Goal: Book appointment/travel/reservation

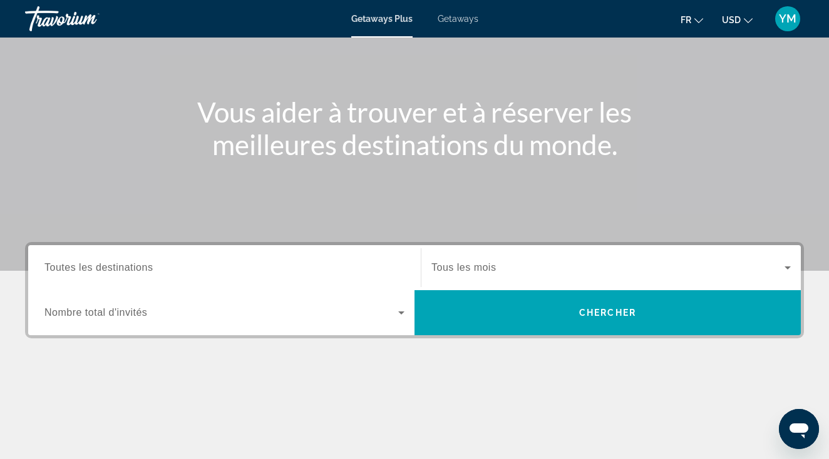
click at [344, 279] on div "Search widget" at bounding box center [224, 268] width 360 height 36
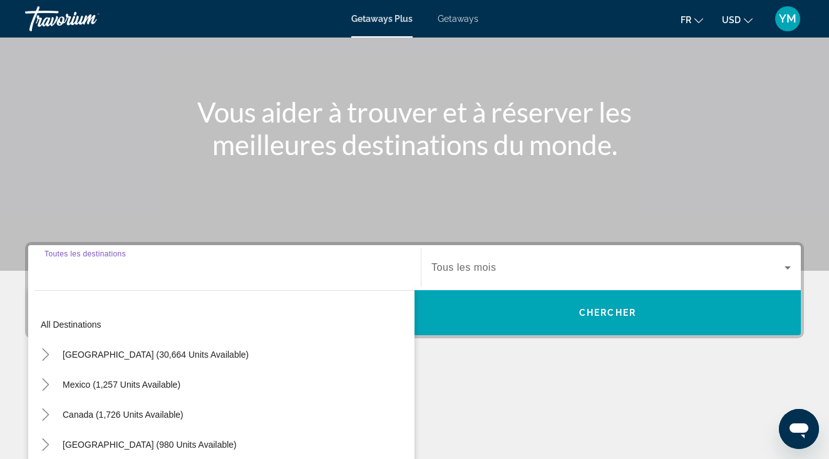
scroll to position [262, 0]
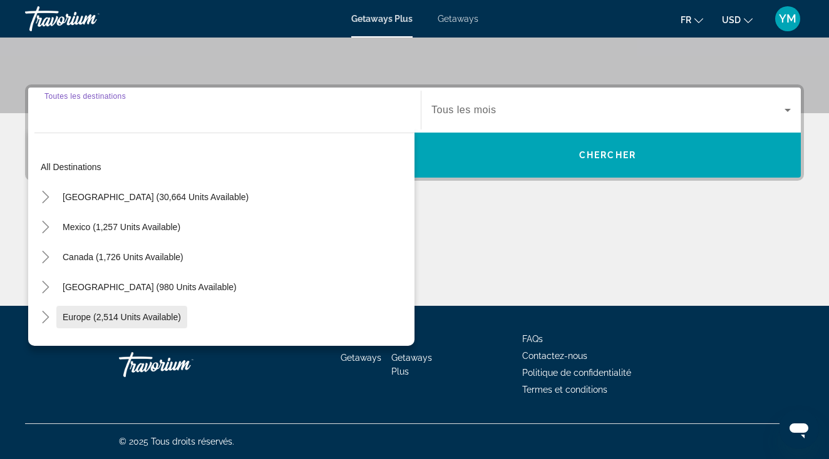
click at [152, 317] on span "Europe (2,514 units available)" at bounding box center [122, 317] width 118 height 10
type input "**********"
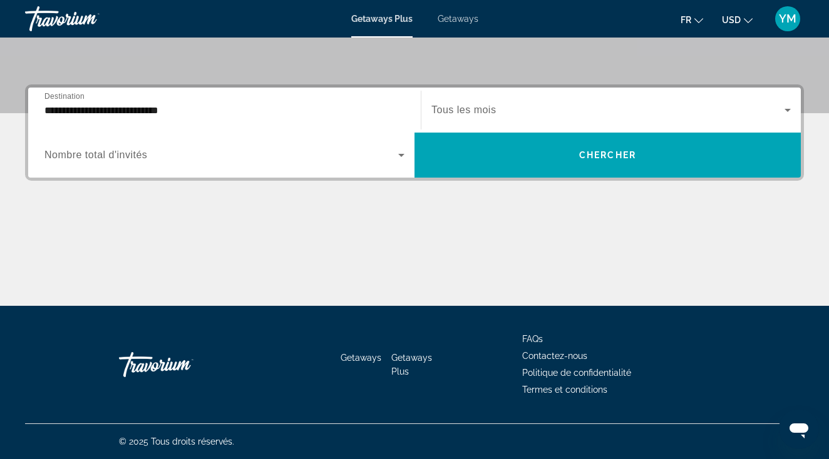
click at [479, 115] on span "Tous les mois" at bounding box center [463, 110] width 64 height 11
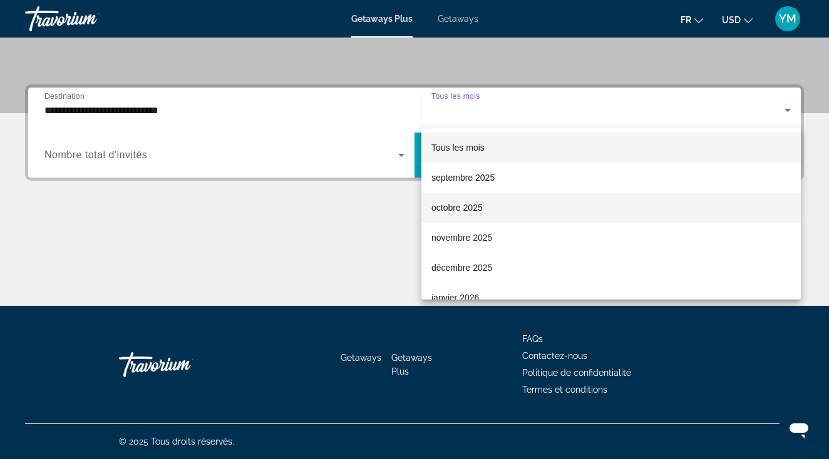
click at [469, 203] on span "octobre 2025" at bounding box center [456, 207] width 51 height 15
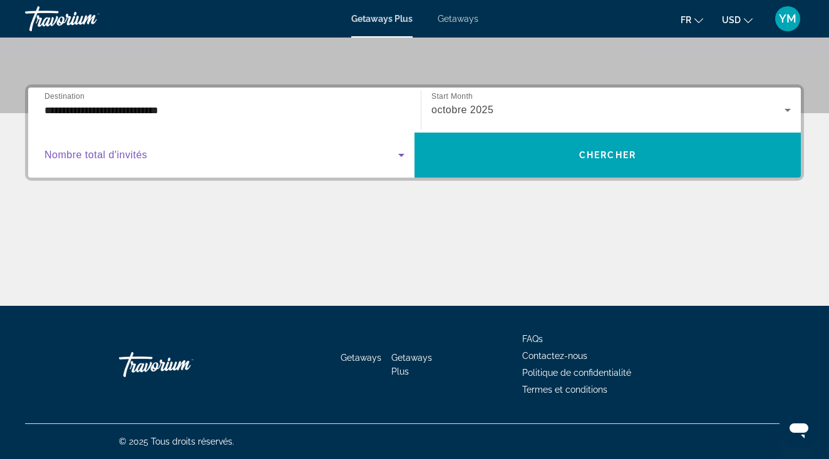
click at [324, 158] on span "Search widget" at bounding box center [221, 155] width 354 height 15
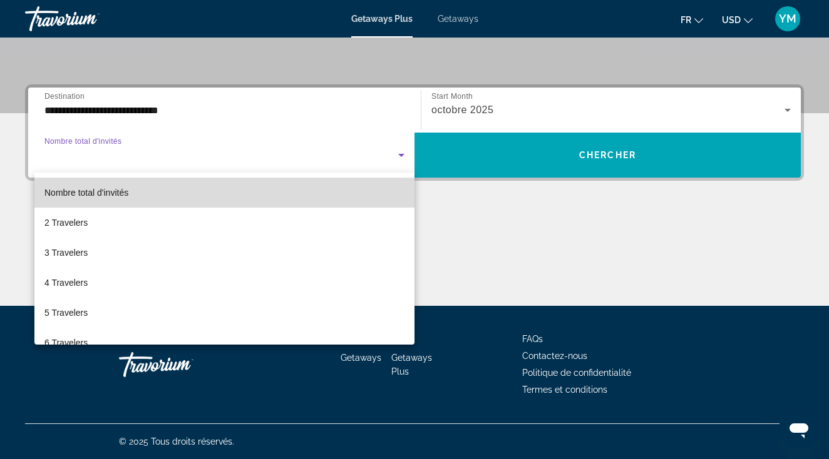
click at [289, 205] on mat-option "Nombre total d'invités" at bounding box center [224, 193] width 380 height 30
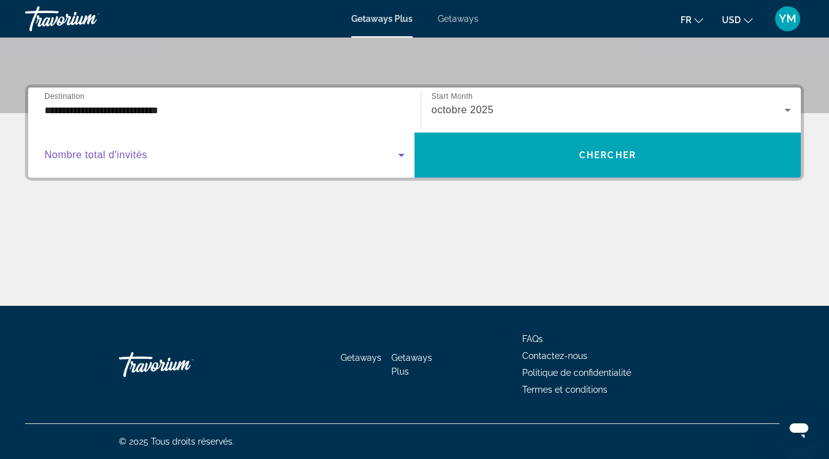
click at [331, 160] on span "Search widget" at bounding box center [221, 155] width 354 height 15
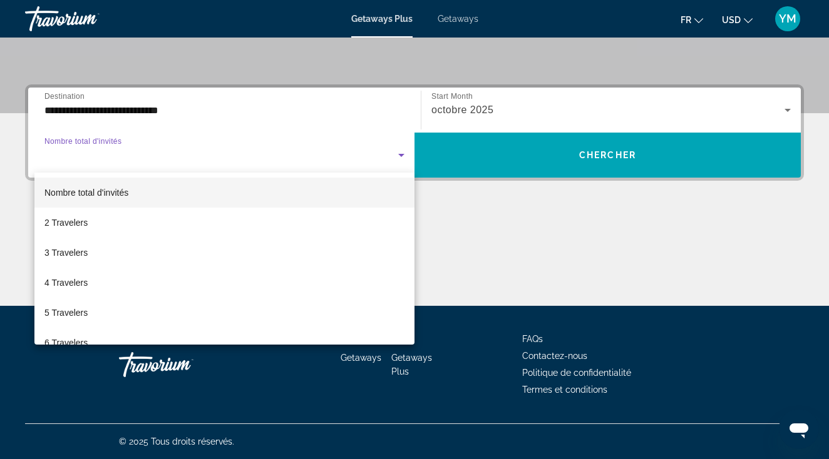
click at [519, 163] on div at bounding box center [414, 229] width 829 height 459
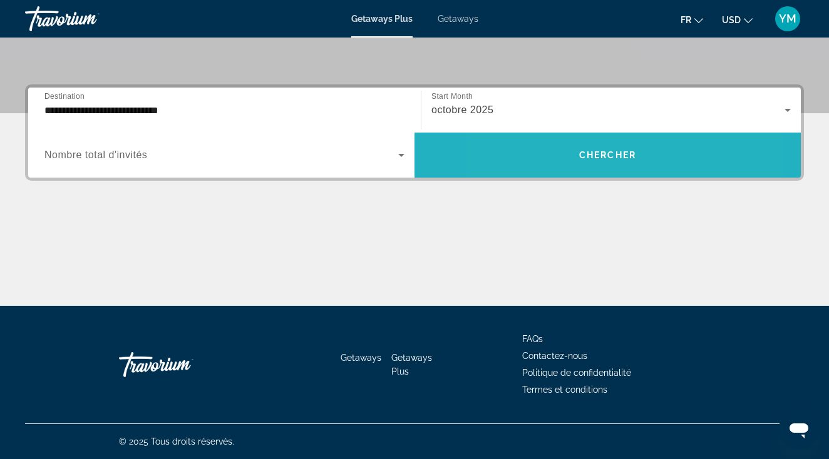
click at [554, 160] on span "Search widget" at bounding box center [607, 155] width 386 height 30
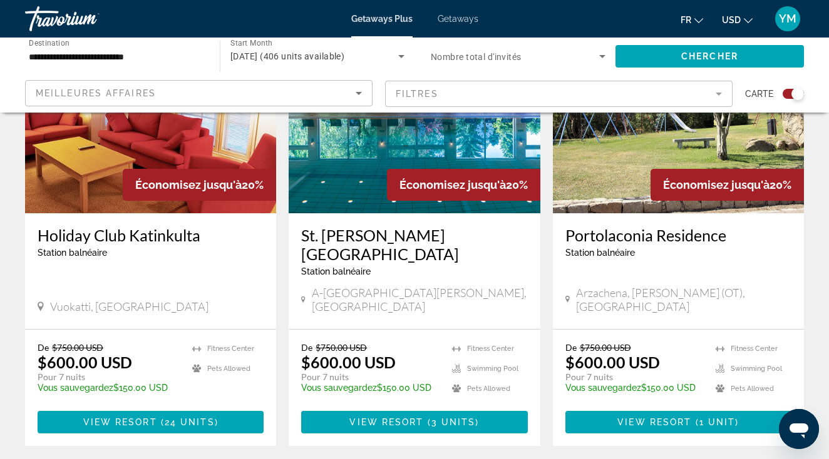
scroll to position [1851, 0]
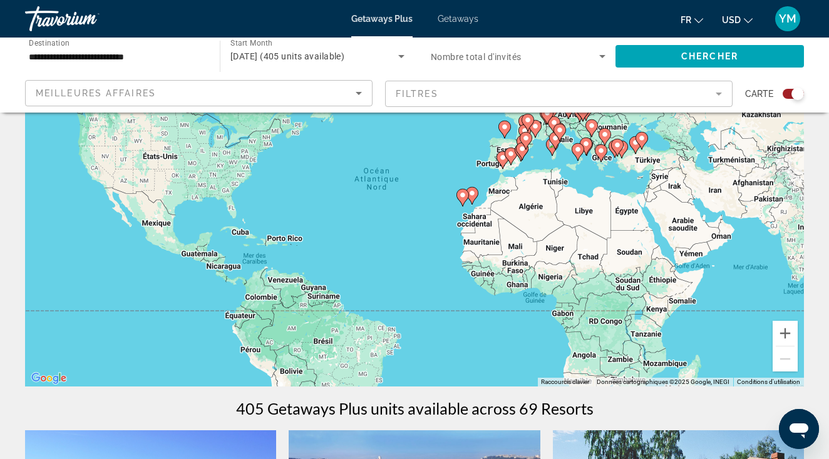
scroll to position [115, 0]
click at [787, 335] on button "Zoom avant" at bounding box center [784, 332] width 25 height 25
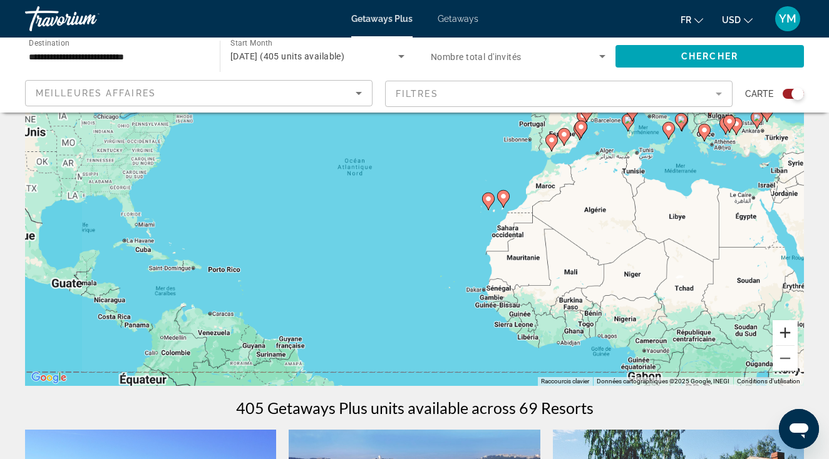
click at [787, 335] on button "Zoom avant" at bounding box center [784, 332] width 25 height 25
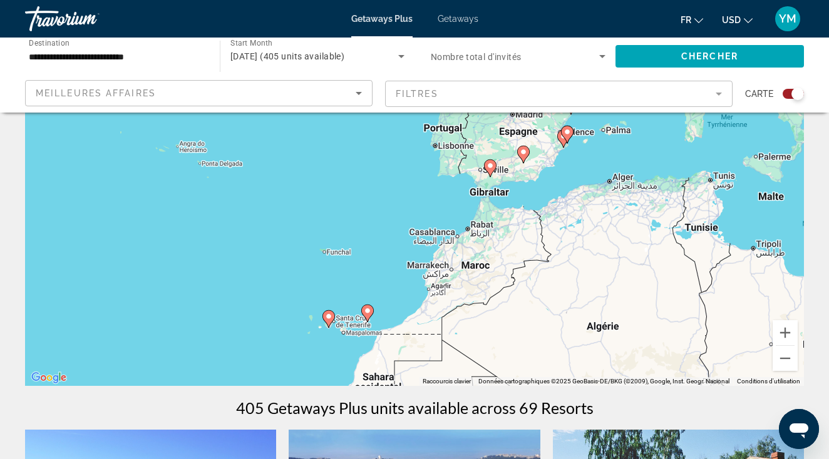
drag, startPoint x: 676, startPoint y: 220, endPoint x: 397, endPoint y: 318, distance: 295.9
click at [397, 318] on div "Pour activer le glissement avec le clavier, appuyez sur Alt+Entrée. Une fois ce…" at bounding box center [414, 199] width 779 height 376
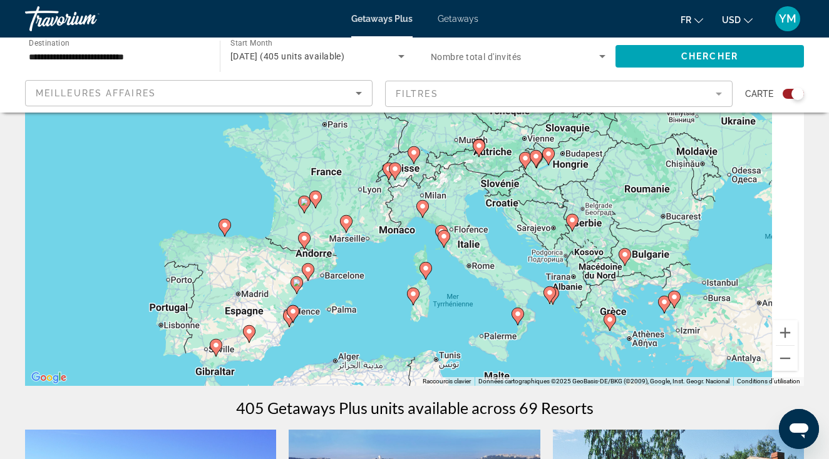
drag, startPoint x: 598, startPoint y: 253, endPoint x: 314, endPoint y: 441, distance: 340.2
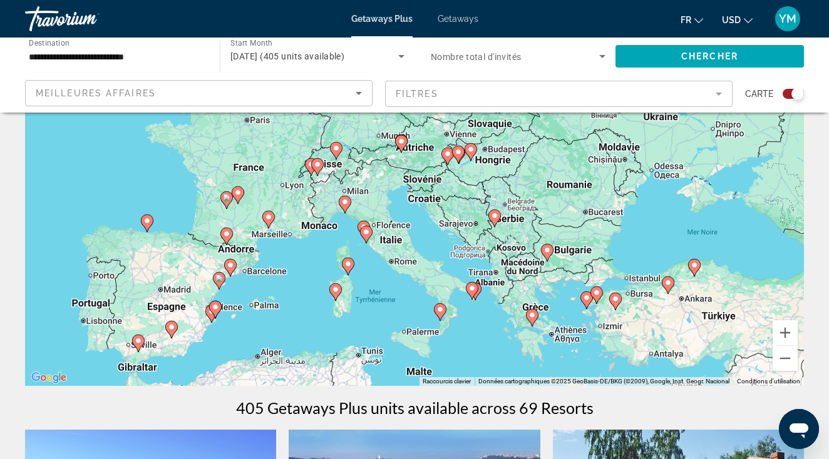
drag, startPoint x: 560, startPoint y: 297, endPoint x: 491, endPoint y: 270, distance: 73.3
click at [491, 270] on div "Pour activer le glissement avec le clavier, appuyez sur Alt+Entrée. Une fois ce…" at bounding box center [414, 199] width 779 height 376
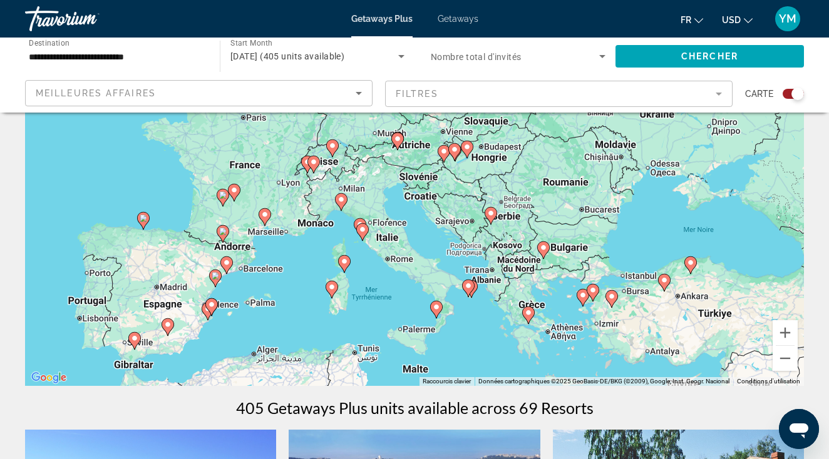
click at [470, 289] on image "Main content" at bounding box center [468, 286] width 8 height 8
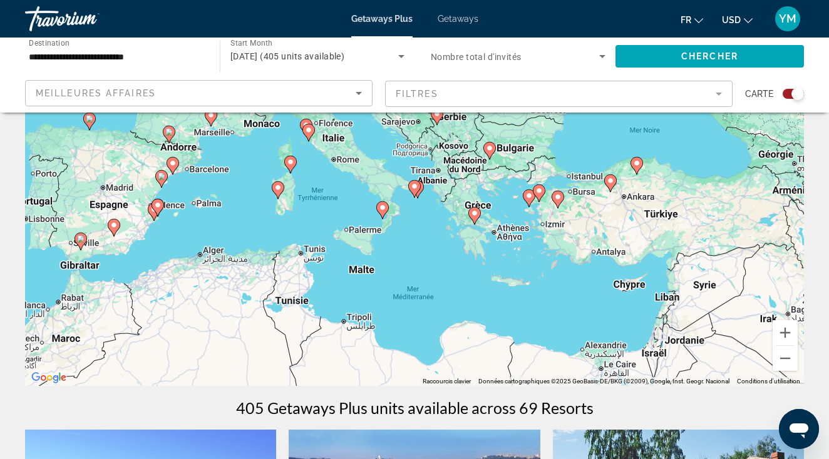
click at [416, 190] on icon "Main content" at bounding box center [414, 189] width 11 height 16
type input "**********"
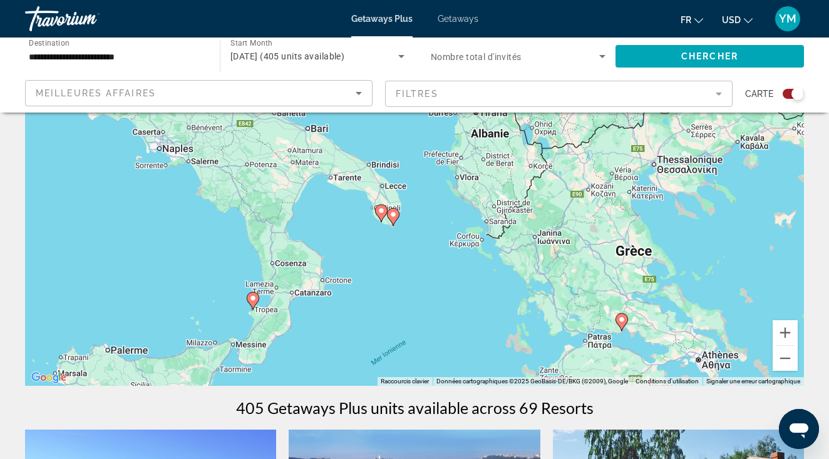
drag, startPoint x: 465, startPoint y: 163, endPoint x: 431, endPoint y: 188, distance: 42.6
click at [431, 188] on div "Pour activer le glissement avec le clavier, appuyez sur Alt+Entrée. Une fois ce…" at bounding box center [414, 199] width 779 height 376
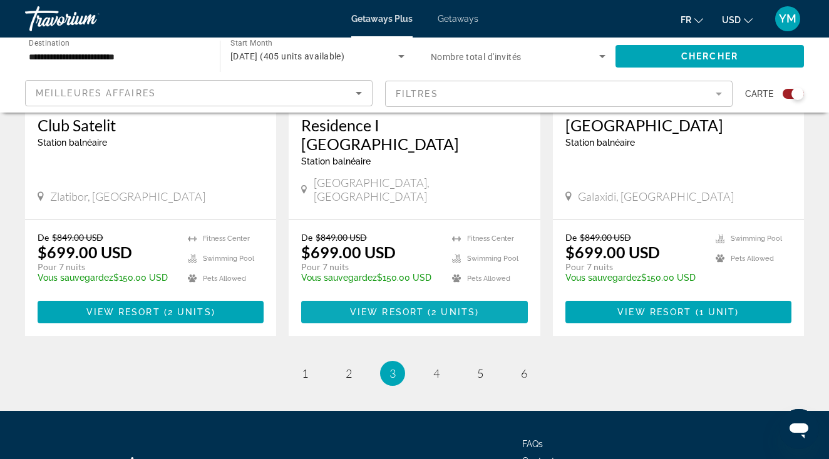
scroll to position [1992, 0]
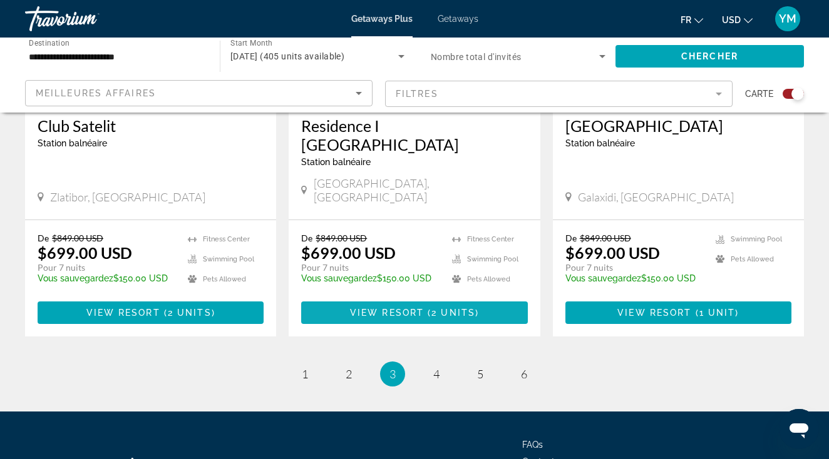
click at [458, 308] on span "2 units" at bounding box center [453, 313] width 44 height 10
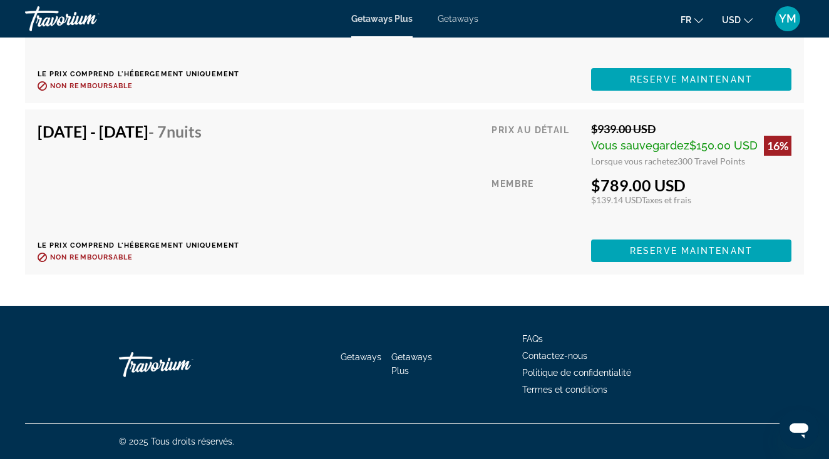
scroll to position [2944, 0]
drag, startPoint x: 632, startPoint y: 163, endPoint x: 714, endPoint y: 162, distance: 82.0
click at [714, 162] on div "Lorsque vous rachetez 300 Travel Points" at bounding box center [691, 161] width 200 height 11
click at [714, 162] on span "300 Travel Points" at bounding box center [711, 161] width 68 height 11
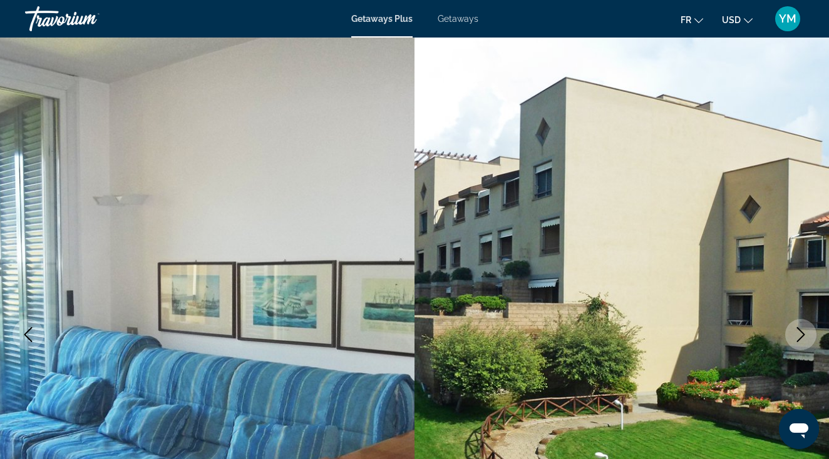
scroll to position [0, 0]
click at [478, 14] on div "Getaways Plus Getaways fr English Español Français Italiano Português русский U…" at bounding box center [414, 19] width 829 height 33
click at [471, 24] on div "Getaways Plus Getaways fr English Español Français Italiano Português русский U…" at bounding box center [414, 19] width 829 height 33
click at [467, 24] on div "Getaways Plus Getaways fr English Español Français Italiano Português русский U…" at bounding box center [414, 19] width 829 height 33
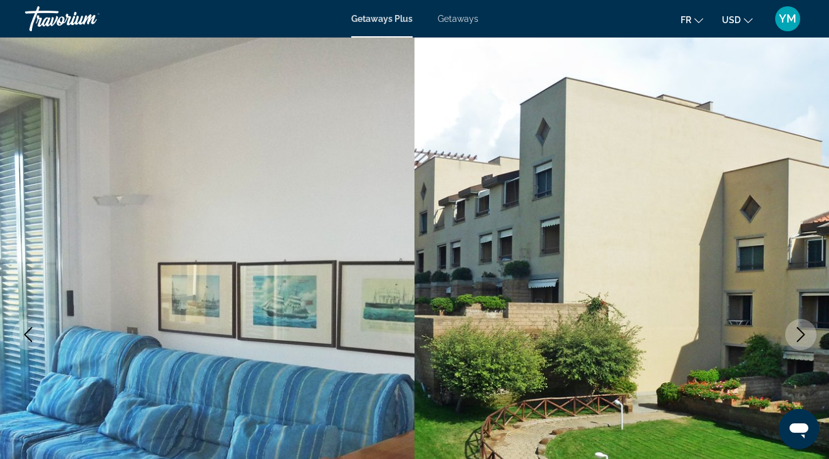
click at [467, 24] on div "Getaways Plus Getaways fr English Español Français Italiano Português русский U…" at bounding box center [414, 19] width 829 height 33
click at [81, 12] on div "Travorium" at bounding box center [87, 19] width 125 height 33
